Goal: Transaction & Acquisition: Obtain resource

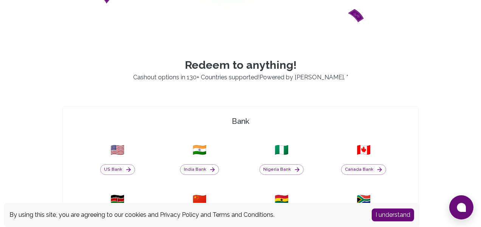
scroll to position [144, 0]
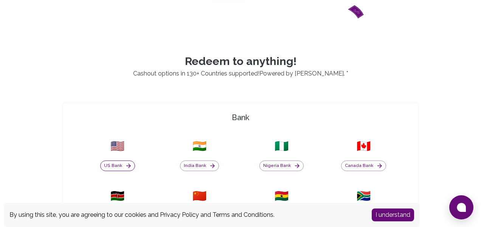
click at [119, 166] on button "US Bank" at bounding box center [117, 166] width 35 height 11
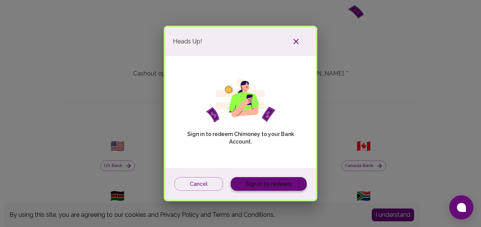
click at [249, 184] on link "Sign in to redeem" at bounding box center [269, 184] width 76 height 14
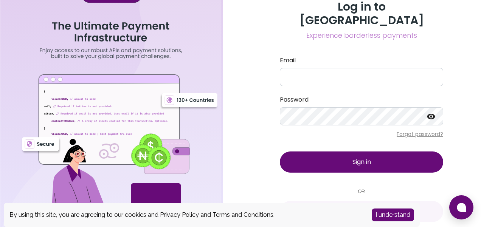
click at [385, 213] on button "I understand" at bounding box center [392, 215] width 42 height 13
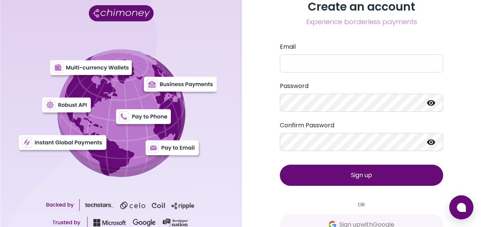
scroll to position [26, 0]
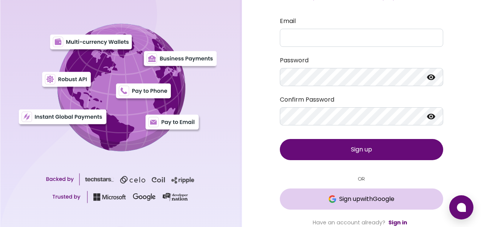
click at [351, 198] on span "Sign up with Google" at bounding box center [366, 199] width 55 height 9
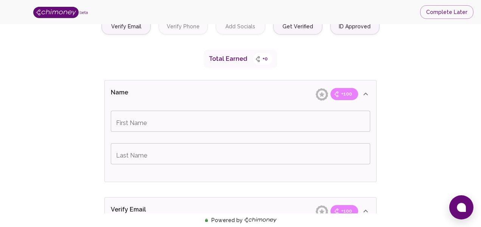
scroll to position [114, 0]
click at [251, 125] on input "First Name" at bounding box center [240, 120] width 259 height 21
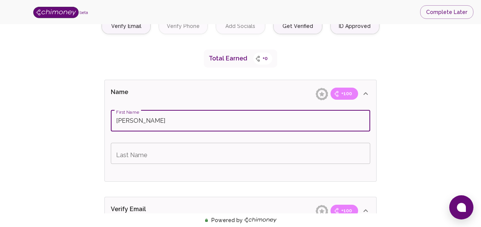
type input "[PERSON_NAME]"
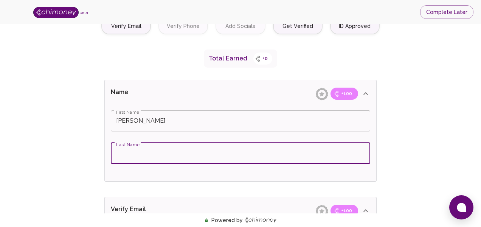
click at [201, 153] on input "Last Name" at bounding box center [240, 153] width 259 height 21
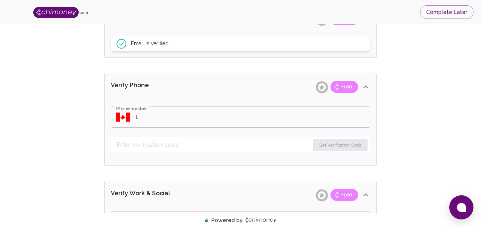
scroll to position [312, 0]
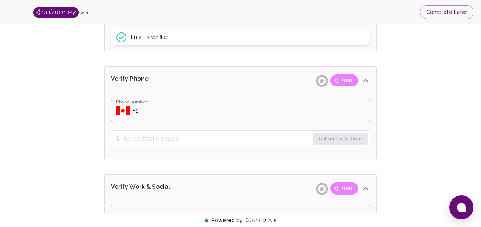
type input "[PERSON_NAME]"
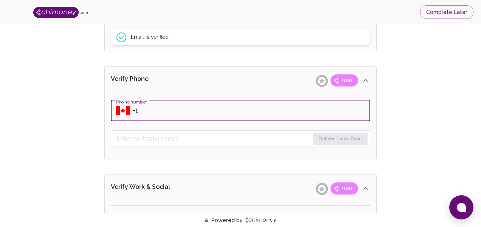
click at [210, 102] on input "Phone number" at bounding box center [251, 110] width 237 height 21
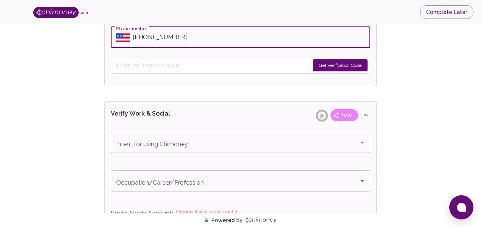
scroll to position [385, 0]
type input "[PHONE_NUMBER]"
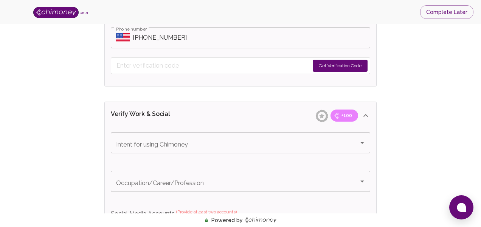
click at [186, 73] on form "Get Verification Code" at bounding box center [240, 65] width 259 height 17
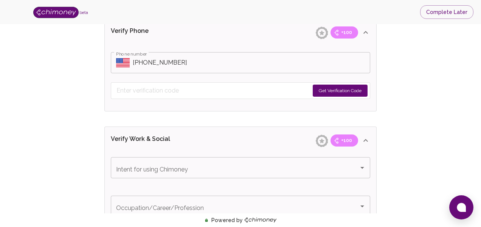
scroll to position [356, 0]
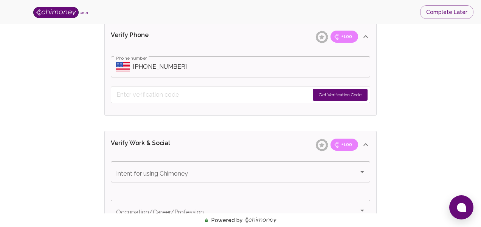
click at [335, 93] on button "Get Verification Code" at bounding box center [339, 95] width 55 height 12
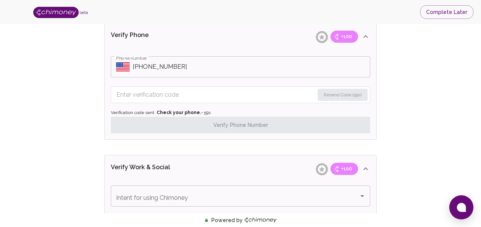
click at [261, 99] on input "Enter verification code" at bounding box center [215, 95] width 198 height 12
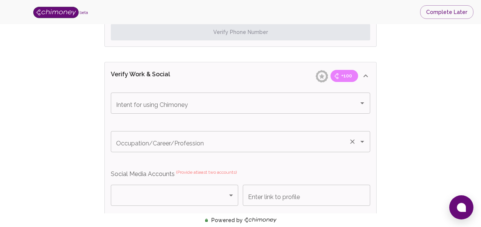
scroll to position [453, 0]
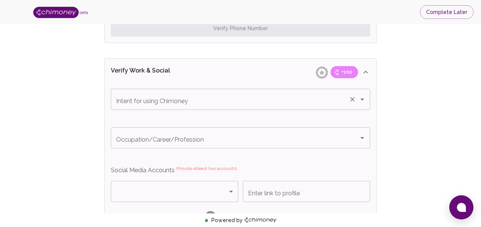
click at [249, 107] on div "Intent for using Chimoney" at bounding box center [240, 99] width 259 height 21
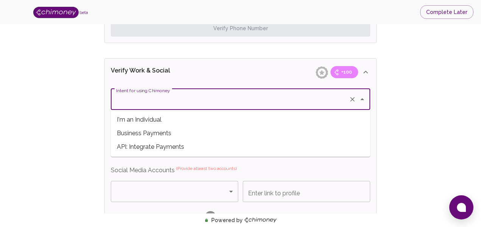
click at [191, 119] on span "I'm an Individual" at bounding box center [240, 120] width 259 height 14
type input "I'm an Individual"
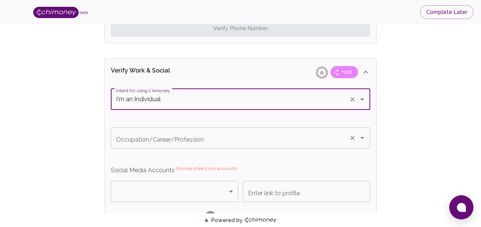
click at [192, 134] on input "Occupation/Career/Profession" at bounding box center [229, 138] width 231 height 14
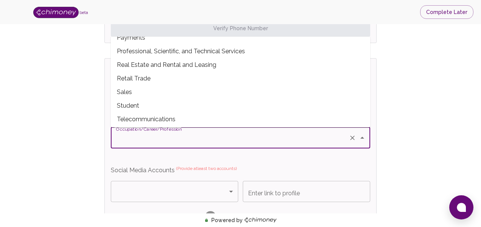
scroll to position [231, 0]
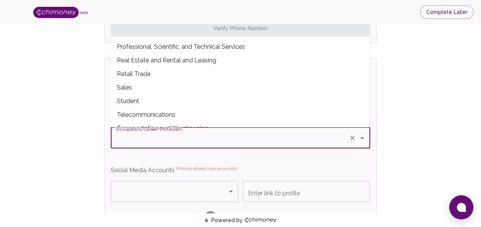
click at [186, 99] on span "Student" at bounding box center [240, 101] width 259 height 14
type input "Student"
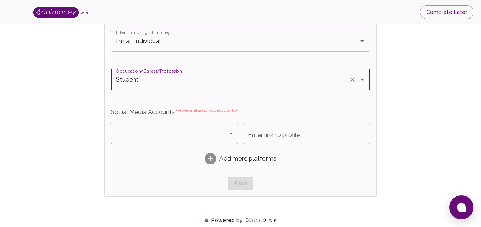
scroll to position [515, 0]
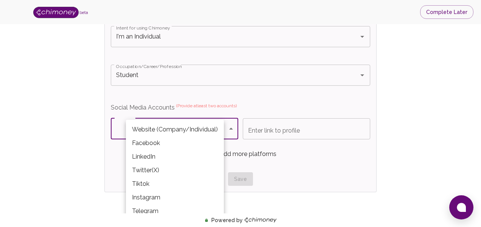
click at [169, 159] on li "LinkedIn" at bounding box center [175, 157] width 98 height 14
type input "LinkedIn"
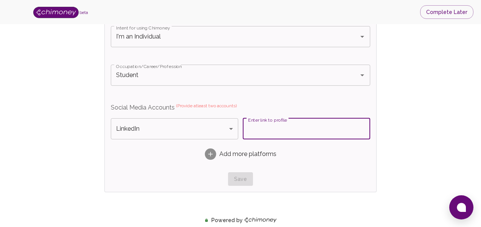
click at [257, 125] on input "Enter link to profile" at bounding box center [306, 128] width 127 height 21
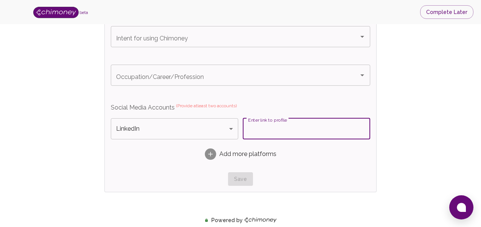
paste input "www.linkedin.com/in/jenny-nguyen-34a711280"
type input "www.linkedin.com/in/jenny-nguyen-34a711280"
click at [223, 159] on span "Add more platforms" at bounding box center [247, 154] width 57 height 9
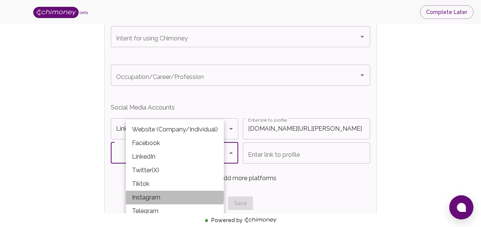
click at [161, 197] on li "Instagram" at bounding box center [175, 198] width 98 height 14
type input "Instagram"
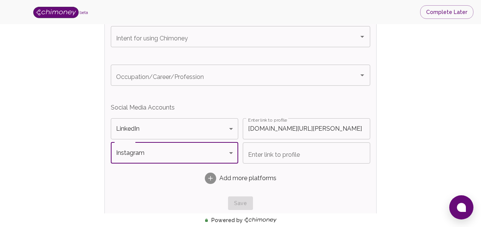
click at [279, 152] on input "Enter link to profile" at bounding box center [306, 152] width 127 height 21
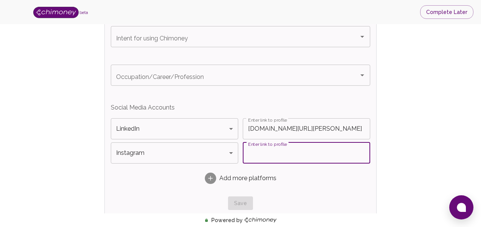
paste input "https://www.instagram.com/jennynguyenn_/"
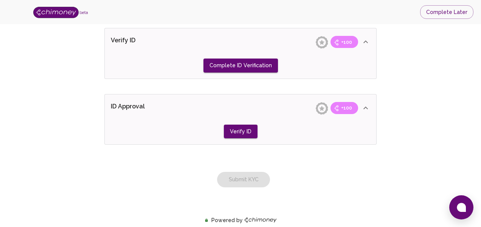
scroll to position [735, 0]
type input "https://www.instagram.com/jennynguyenn_/"
click at [243, 62] on button "Complete ID Verification" at bounding box center [240, 65] width 74 height 14
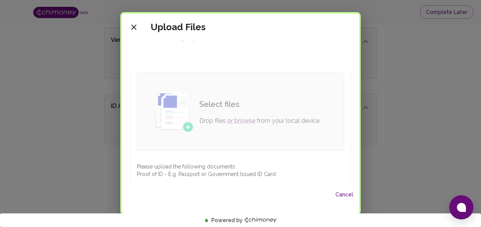
scroll to position [28, 0]
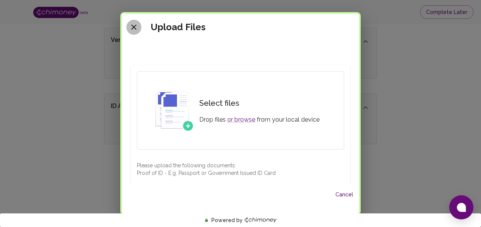
click at [136, 28] on icon "close" at bounding box center [133, 27] width 9 height 9
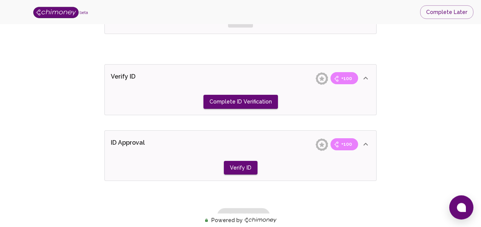
scroll to position [698, 0]
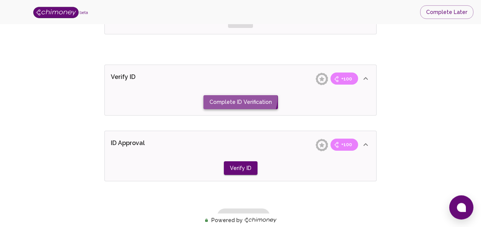
click at [240, 97] on button "Complete ID Verification" at bounding box center [240, 102] width 74 height 14
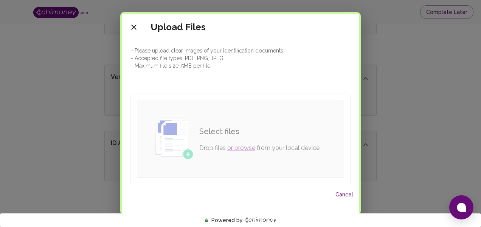
click at [237, 142] on div "Select files Drop files or browse from your local device" at bounding box center [259, 138] width 132 height 39
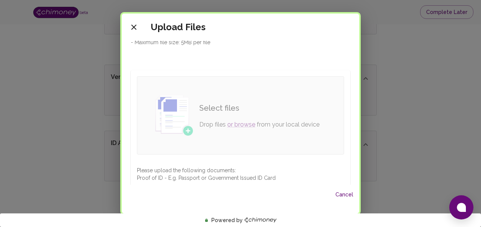
scroll to position [28, 0]
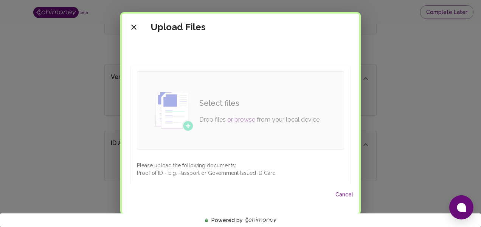
click at [236, 123] on p "Drop files or browse from your local device" at bounding box center [259, 119] width 120 height 9
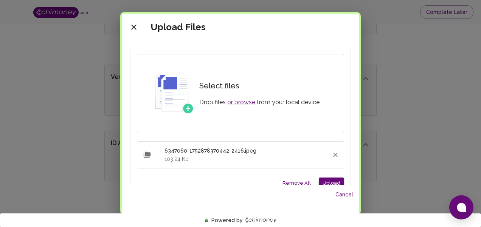
scroll to position [85, 0]
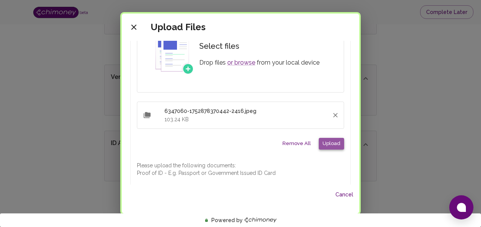
click at [336, 144] on button "Upload" at bounding box center [331, 144] width 25 height 12
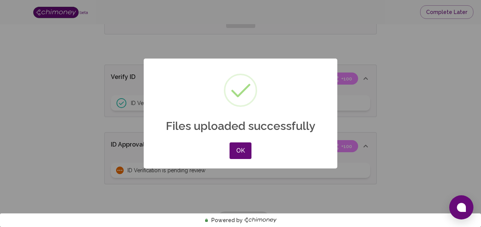
scroll to position [28, 0]
click at [246, 145] on button "OK" at bounding box center [240, 150] width 22 height 17
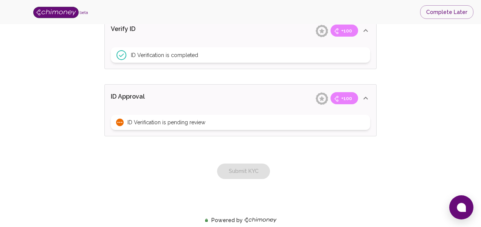
scroll to position [745, 0]
click at [243, 169] on div "Submit KYC" at bounding box center [240, 164] width 278 height 31
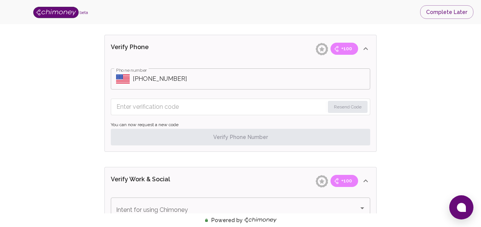
scroll to position [345, 0]
click at [242, 102] on input "Enter verification code" at bounding box center [220, 106] width 208 height 12
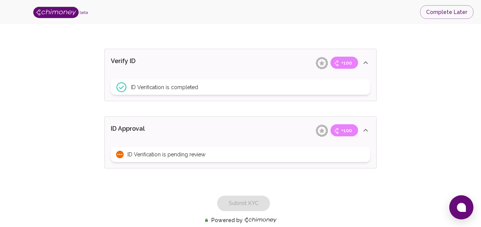
scroll to position [749, 0]
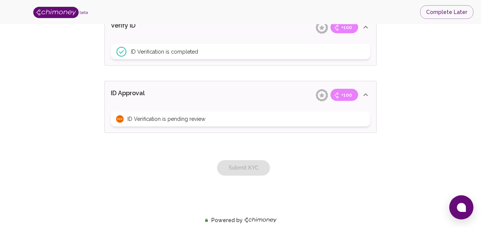
click at [245, 171] on div "Submit KYC" at bounding box center [240, 160] width 278 height 31
click at [187, 119] on span "ID Verification is pending review" at bounding box center [166, 119] width 78 height 8
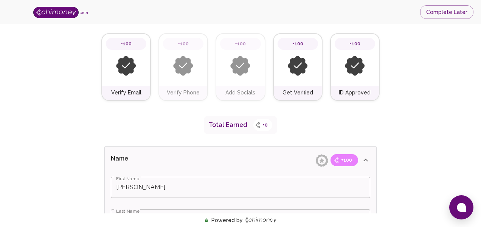
scroll to position [0, 0]
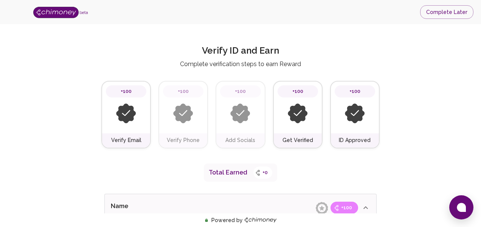
click at [360, 123] on img at bounding box center [355, 114] width 20 height 20
click at [304, 113] on img at bounding box center [298, 114] width 20 height 20
click at [235, 110] on img at bounding box center [240, 114] width 20 height 20
click at [133, 111] on img at bounding box center [126, 114] width 20 height 20
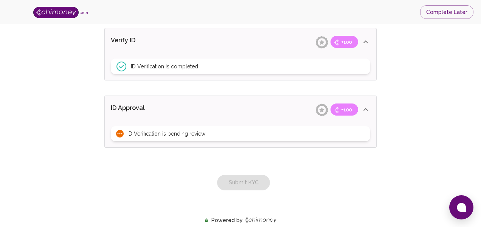
scroll to position [749, 0]
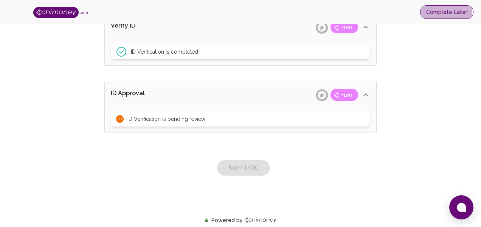
click at [438, 14] on button "Complete Later" at bounding box center [446, 12] width 53 height 14
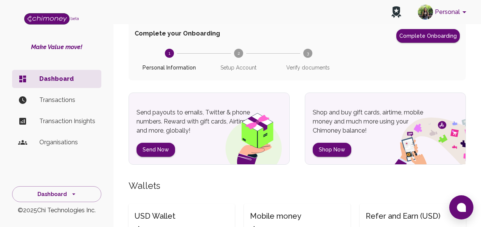
scroll to position [48, 0]
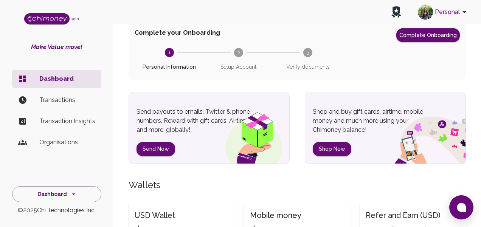
click at [85, 101] on p "Transactions" at bounding box center [67, 100] width 56 height 9
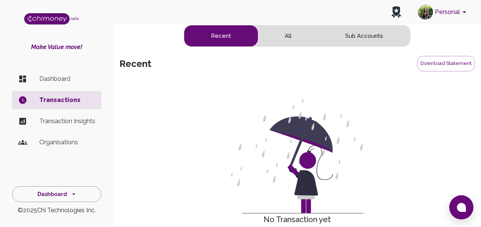
click at [74, 80] on p "Dashboard" at bounding box center [67, 78] width 56 height 9
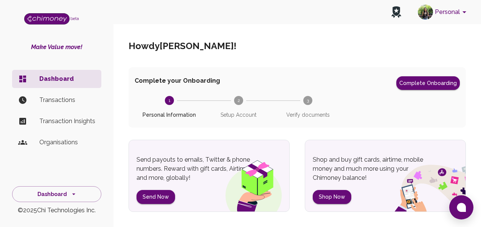
click at [74, 121] on p "Transaction Insights" at bounding box center [67, 121] width 56 height 9
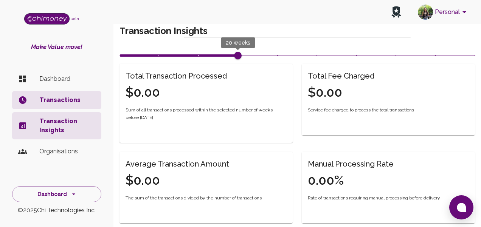
click at [72, 77] on p "Dashboard" at bounding box center [67, 78] width 56 height 9
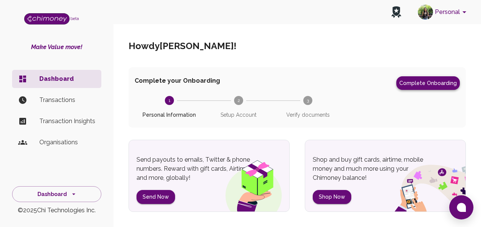
scroll to position [5, 0]
